Goal: Navigation & Orientation: Find specific page/section

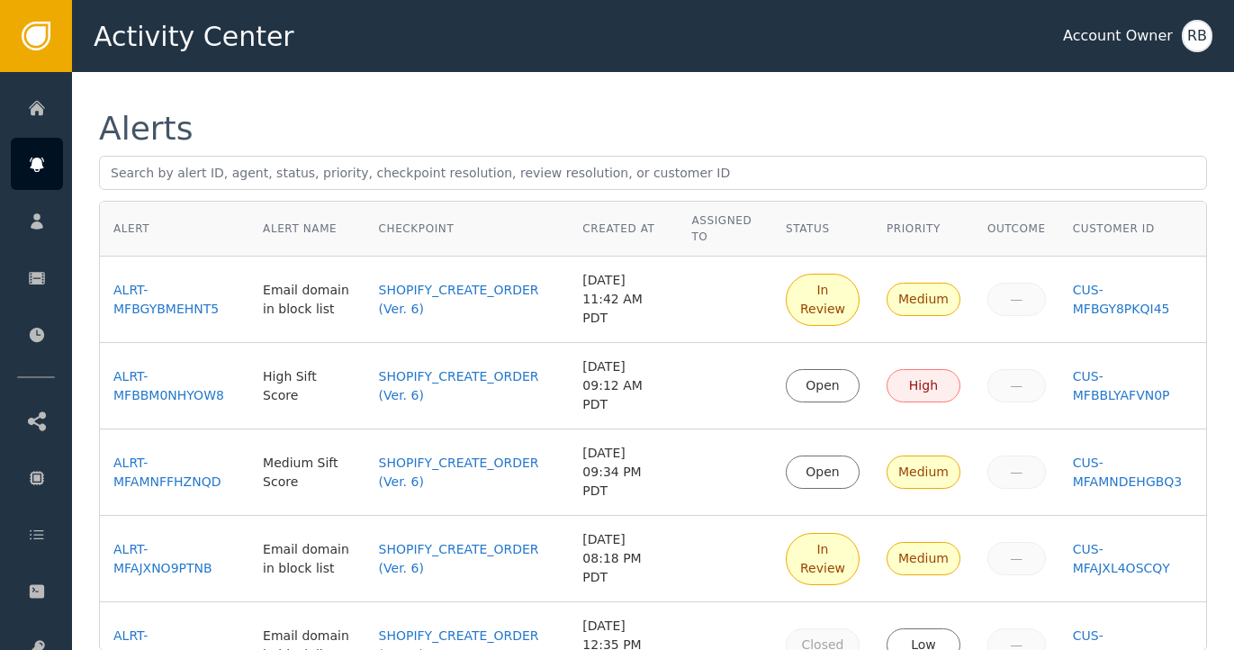
scroll to position [6, 0]
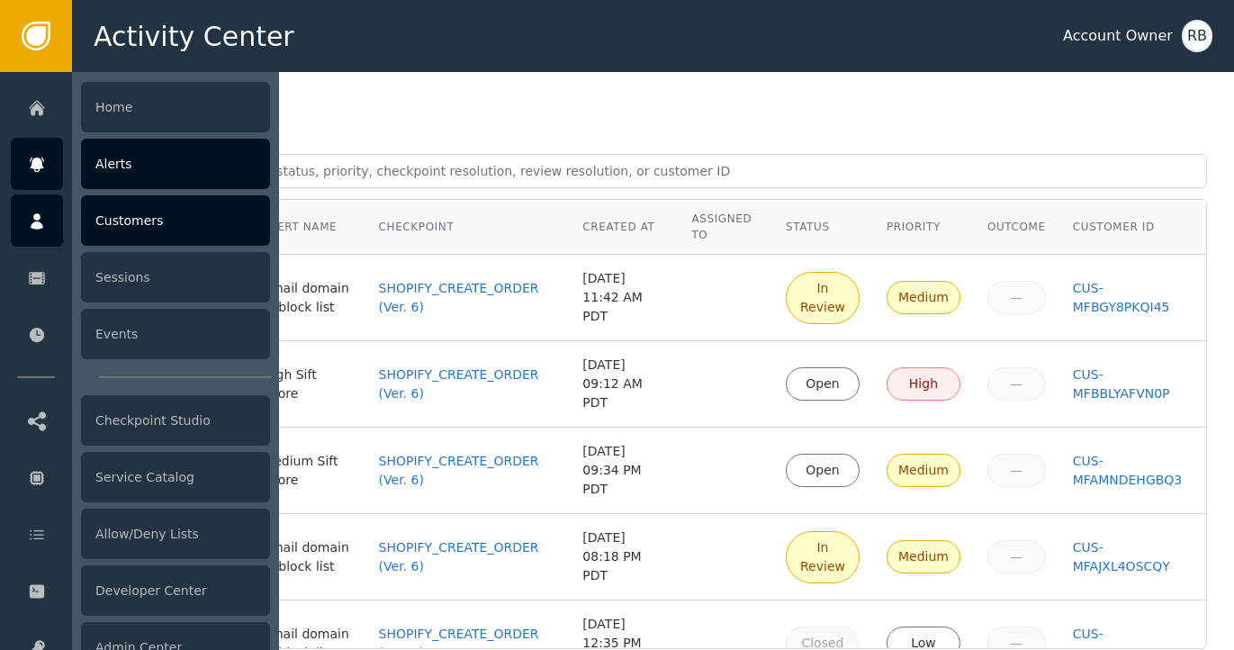
click at [34, 231] on div at bounding box center [37, 220] width 52 height 52
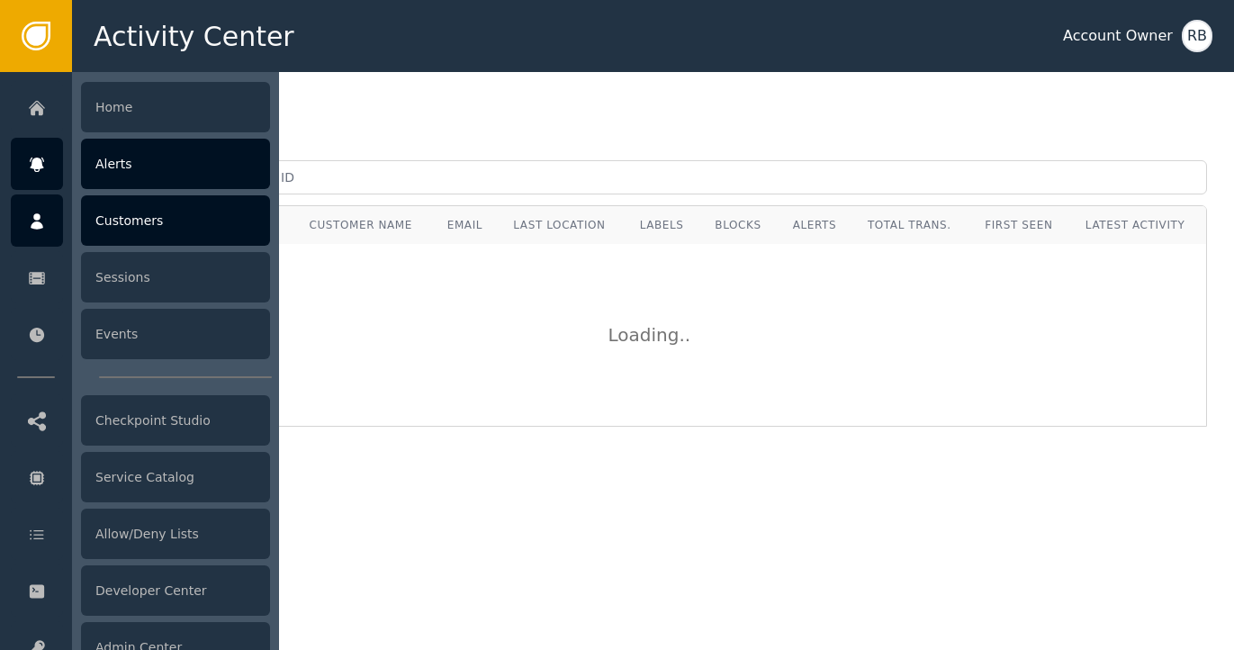
click at [119, 167] on div "Alerts" at bounding box center [175, 164] width 189 height 50
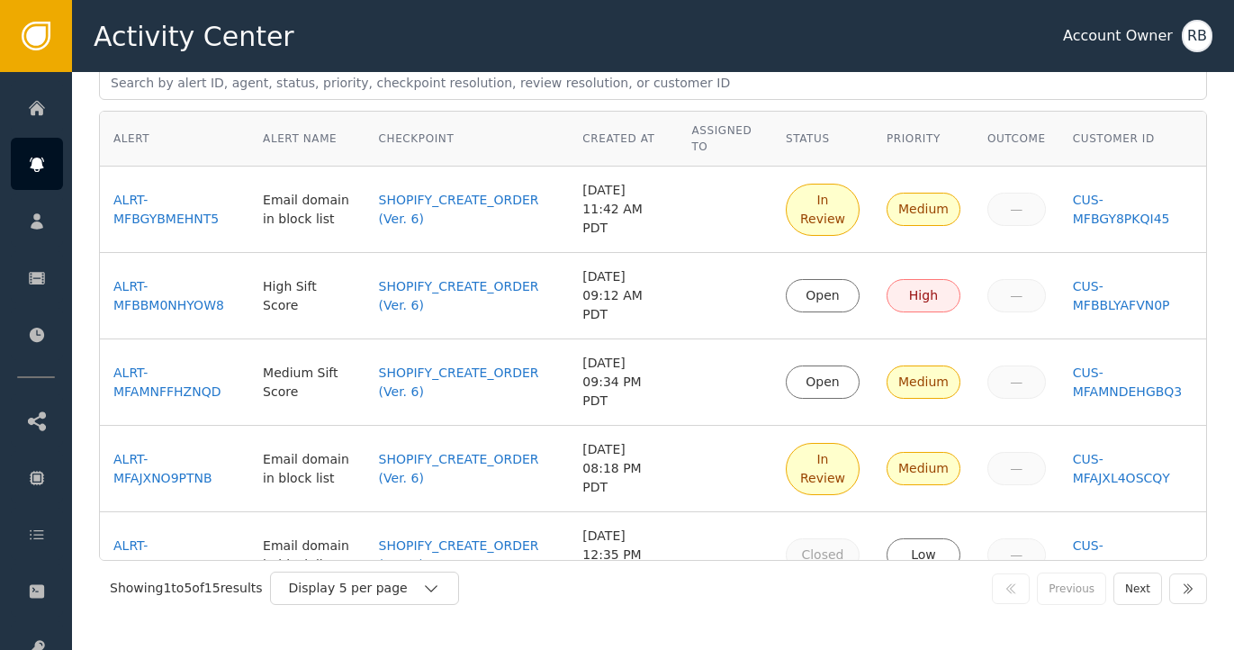
scroll to position [105, 0]
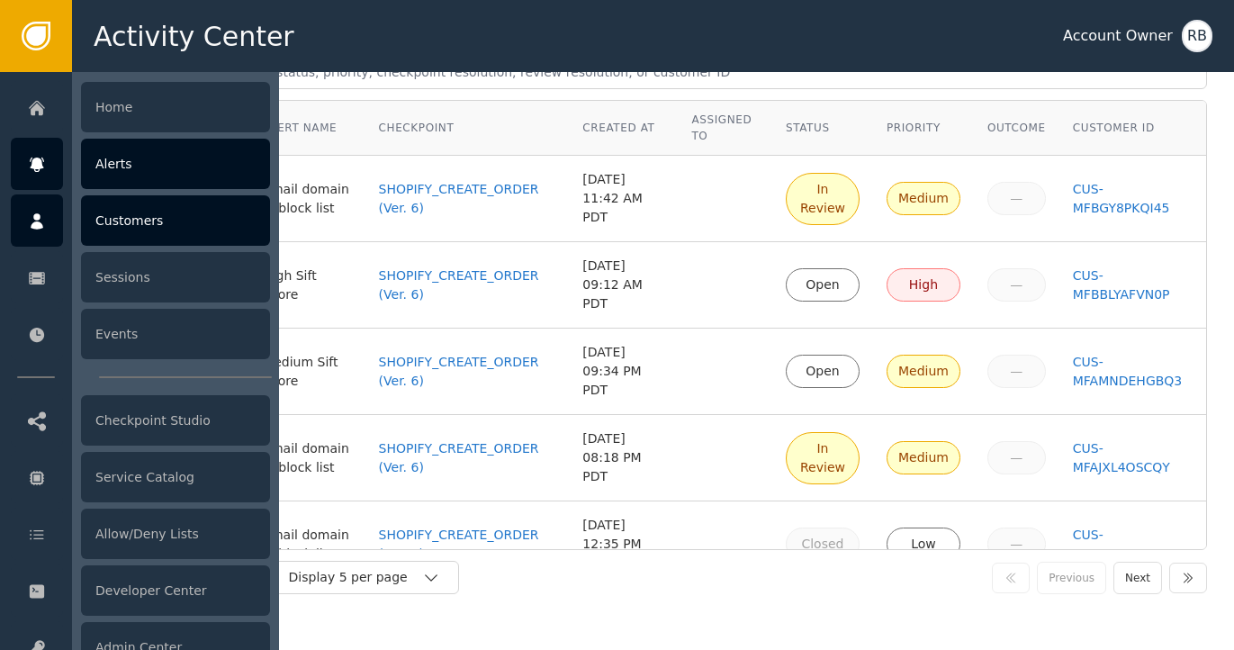
click at [41, 221] on icon at bounding box center [37, 222] width 18 height 20
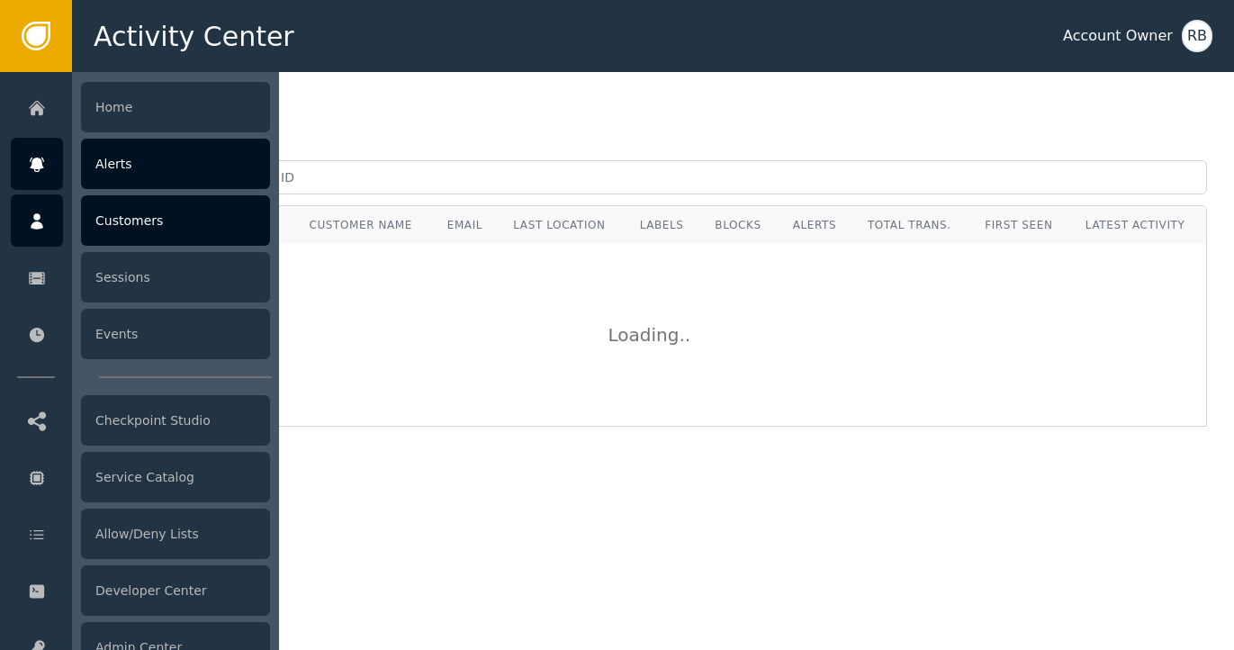
click at [136, 167] on div "Alerts" at bounding box center [175, 164] width 189 height 50
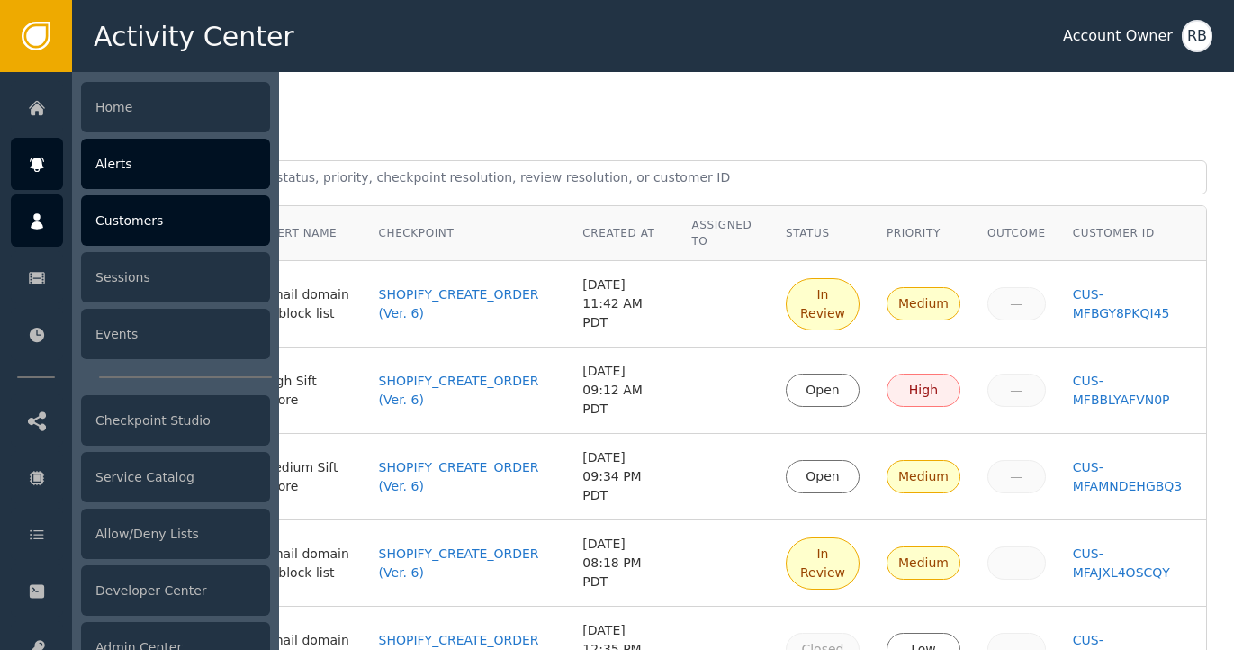
click at [54, 235] on div at bounding box center [37, 220] width 52 height 52
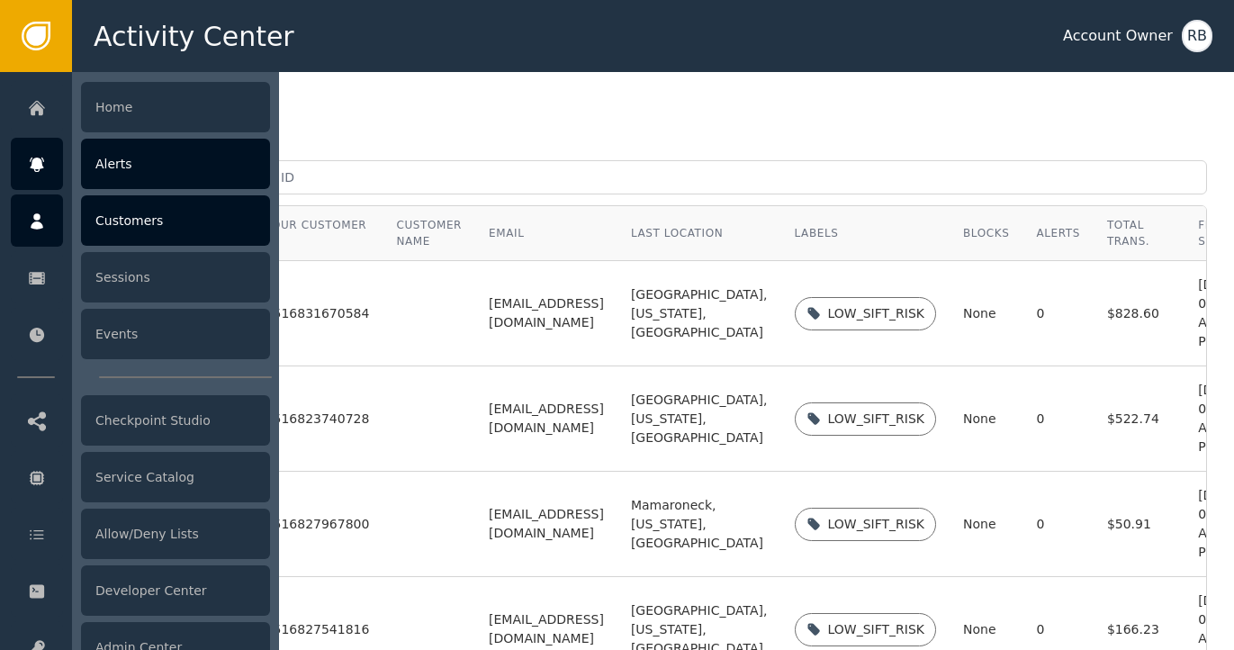
click at [143, 176] on div "Alerts" at bounding box center [175, 164] width 189 height 50
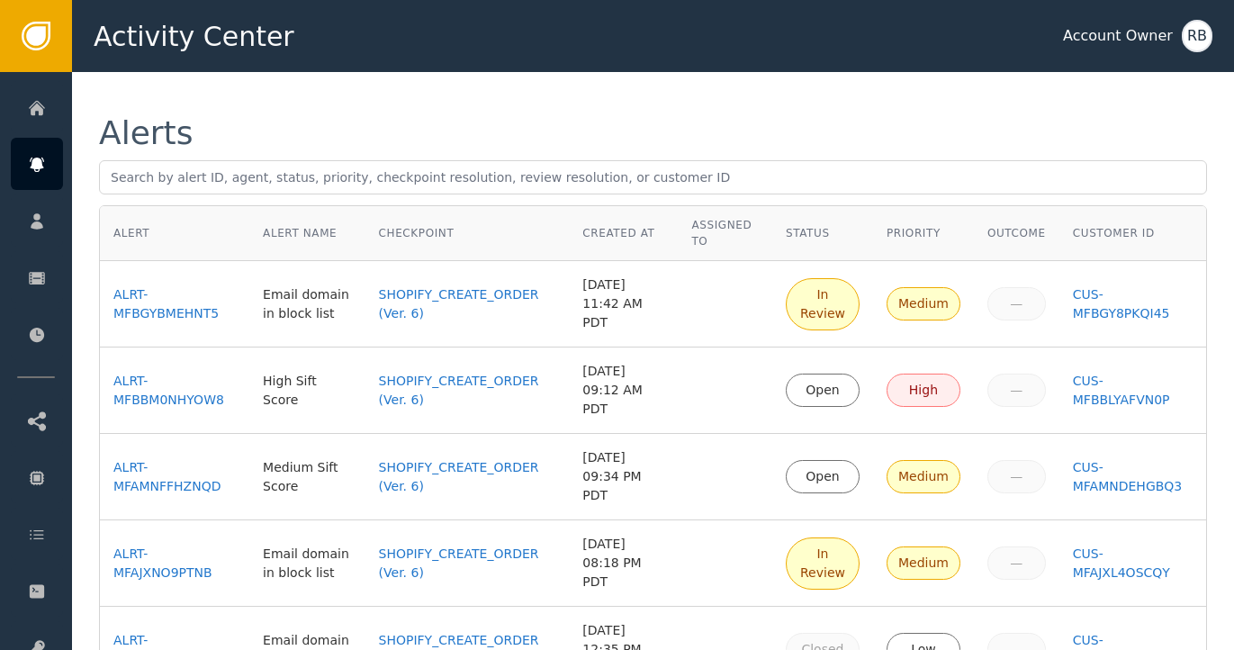
scroll to position [7, 0]
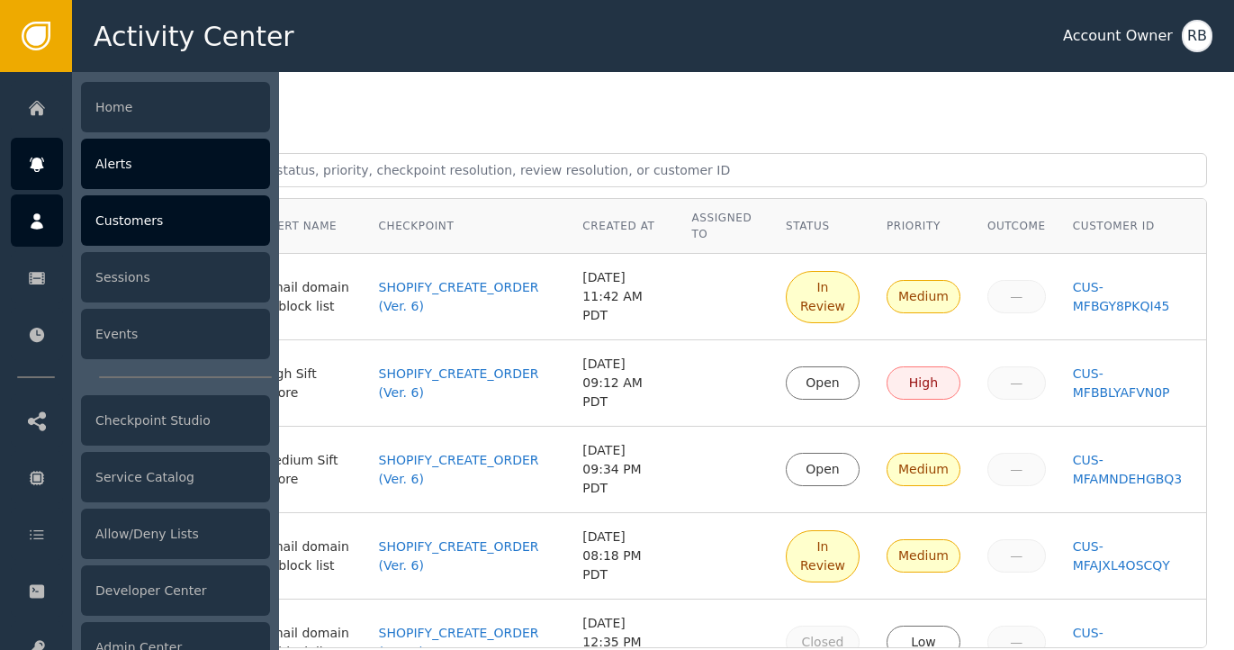
click at [31, 233] on div at bounding box center [37, 220] width 52 height 52
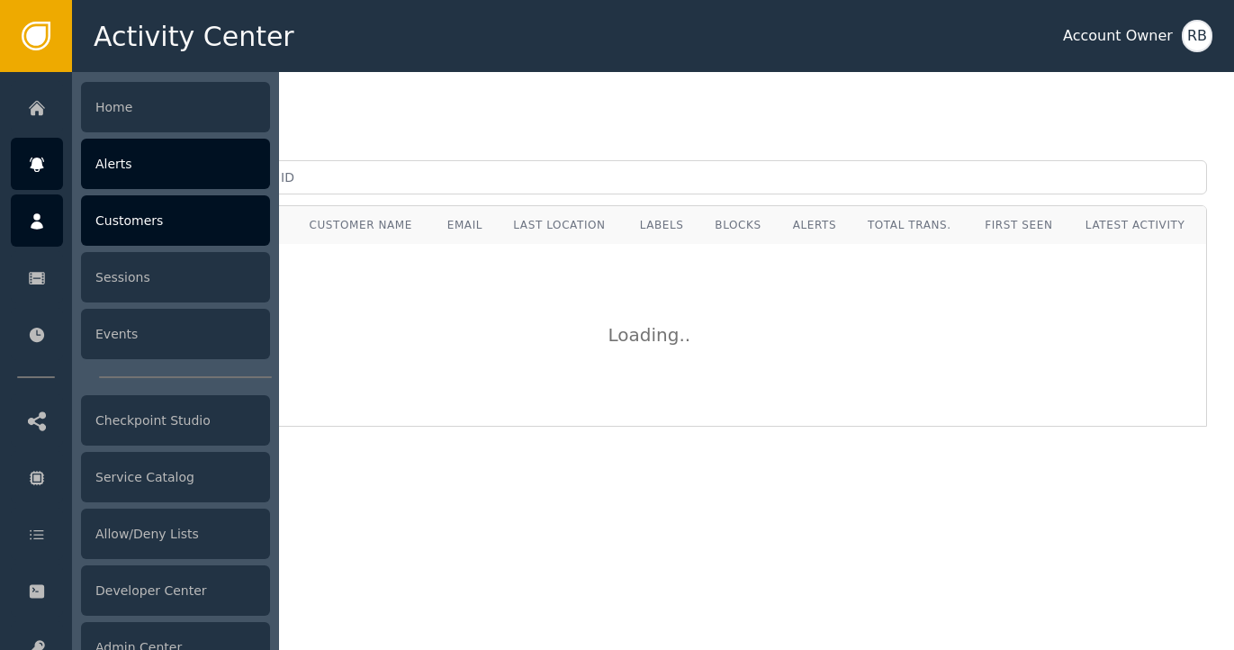
click at [131, 172] on div "Alerts" at bounding box center [175, 164] width 189 height 50
